Goal: Transaction & Acquisition: Obtain resource

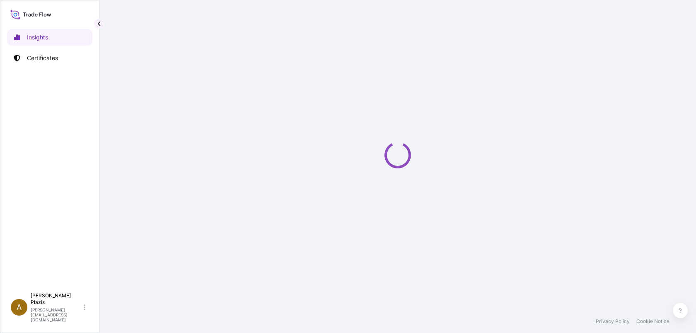
select select "2025"
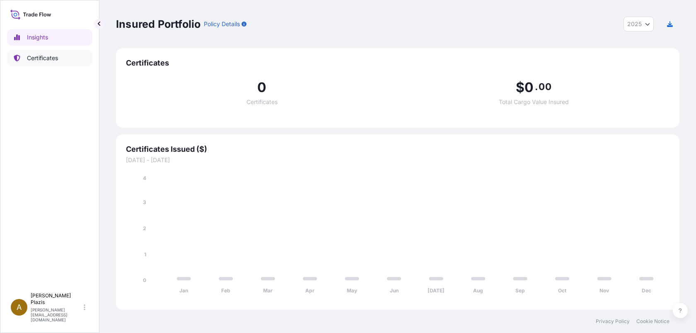
click at [23, 58] on link "Certificates" at bounding box center [49, 58] width 85 height 17
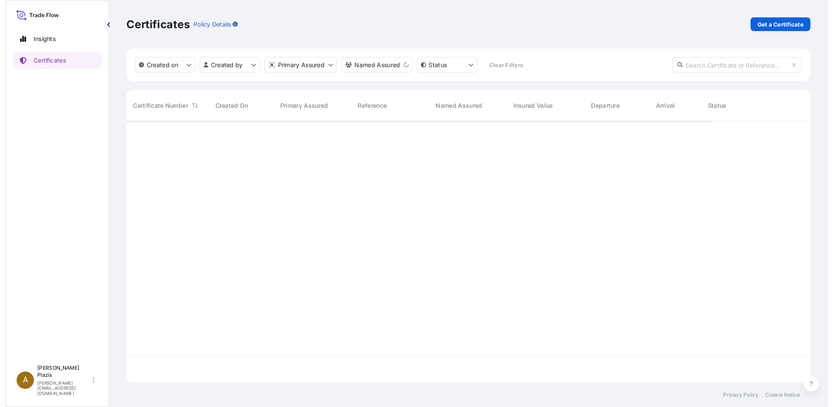
scroll to position [266, 693]
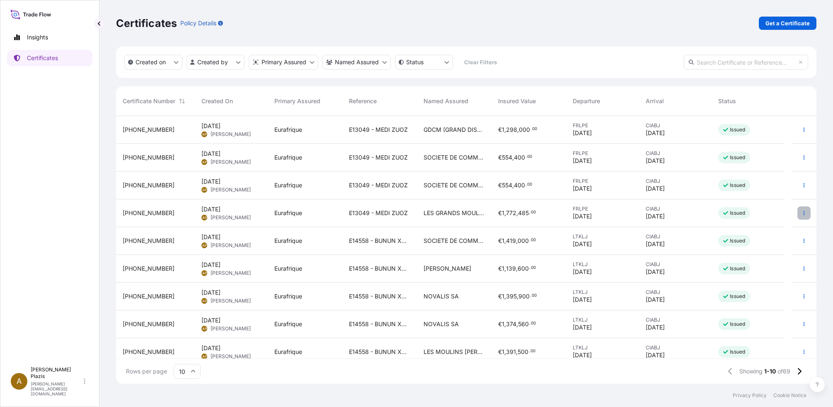
click at [696, 213] on button "button" at bounding box center [803, 212] width 13 height 13
click at [696, 244] on p "Download certificate" at bounding box center [757, 244] width 56 height 8
click at [443, 130] on span "GDCM (GRAND DISTRIBUTEUR CEREALIER DU MALI)" at bounding box center [453, 130] width 61 height 8
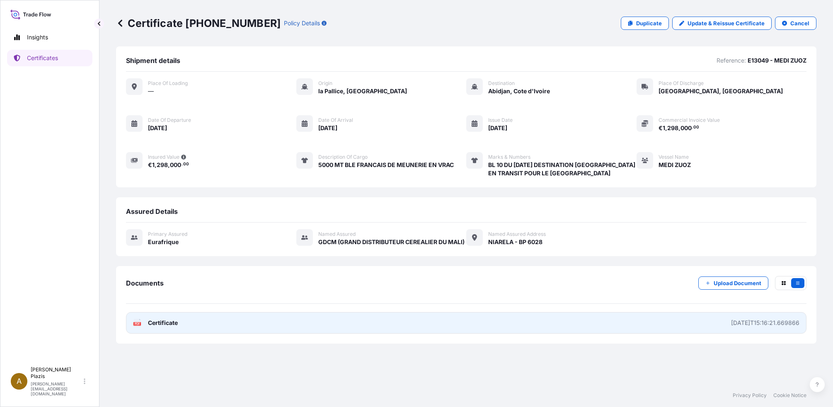
click at [162, 322] on span "Certificate" at bounding box center [163, 323] width 30 height 8
